Goal: Task Accomplishment & Management: Complete application form

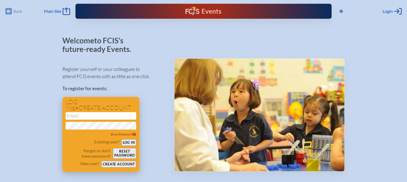
click at [97, 113] on input "email" at bounding box center [101, 115] width 71 height 7
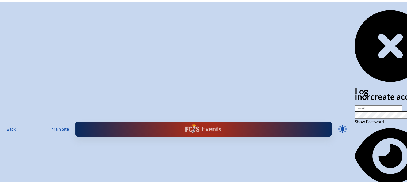
type input "[EMAIL_ADDRESS][DOMAIN_NAME]"
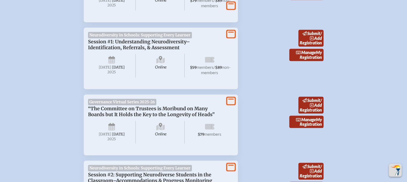
scroll to position [321, 0]
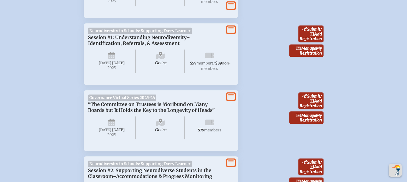
click at [231, 27] on icon "View More" at bounding box center [230, 29] width 7 height 7
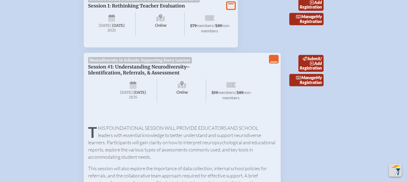
scroll to position [295, 0]
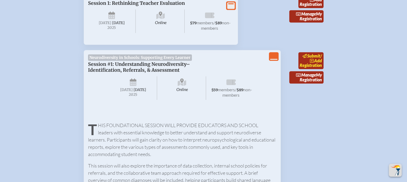
click at [314, 59] on icon at bounding box center [312, 61] width 4 height 4
